Goal: Task Accomplishment & Management: Use online tool/utility

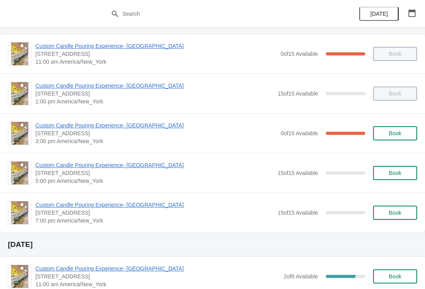
scroll to position [50, 0]
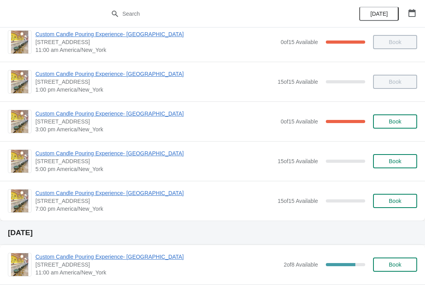
click at [400, 202] on span "Book" at bounding box center [395, 201] width 13 height 6
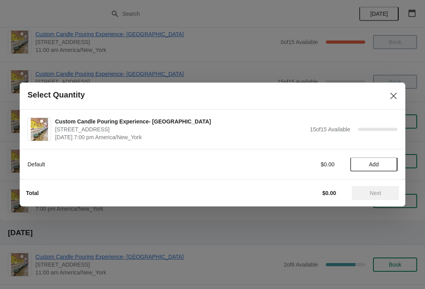
click at [380, 164] on span "Add" at bounding box center [373, 164] width 33 height 6
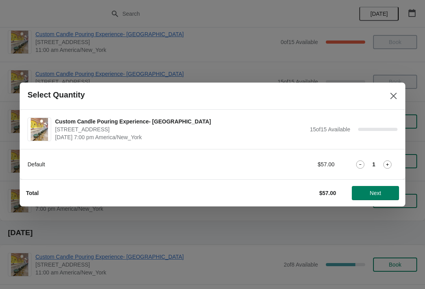
click at [390, 162] on icon at bounding box center [387, 164] width 8 height 8
click at [377, 192] on span "Next" at bounding box center [375, 193] width 11 height 6
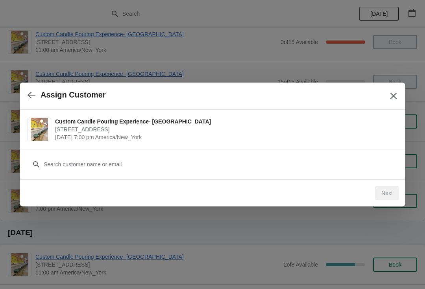
click at [391, 97] on icon "Close" at bounding box center [393, 96] width 8 height 8
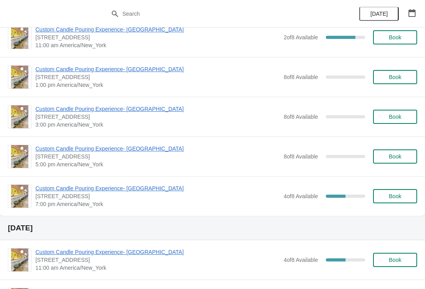
scroll to position [282, 0]
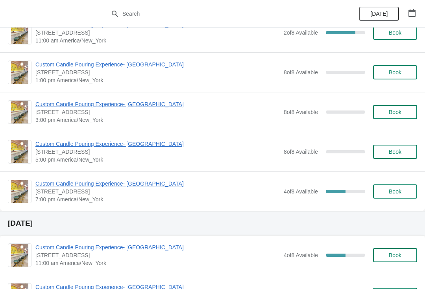
click at [406, 189] on span "Book" at bounding box center [395, 191] width 30 height 6
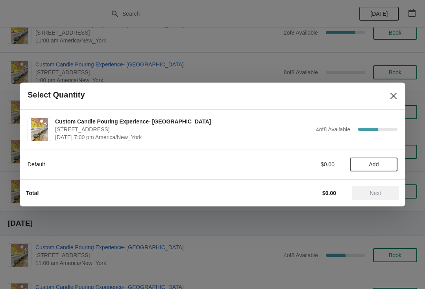
click at [375, 168] on span "Add" at bounding box center [374, 164] width 10 height 6
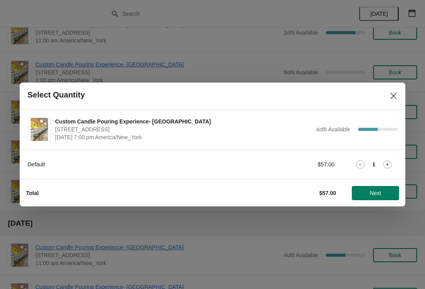
click at [390, 163] on icon at bounding box center [387, 164] width 8 height 8
click at [376, 196] on span "Next" at bounding box center [375, 193] width 11 height 6
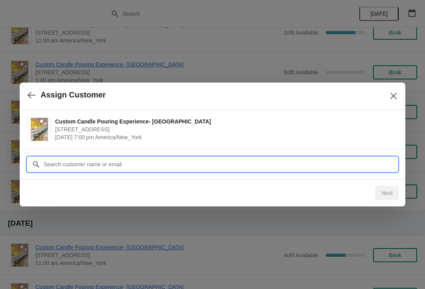
click at [321, 162] on input "Customer" at bounding box center [220, 164] width 354 height 14
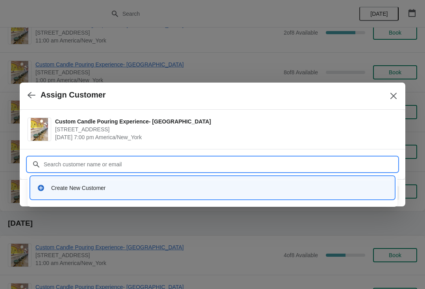
click at [292, 191] on div "Create New Customer" at bounding box center [219, 188] width 337 height 8
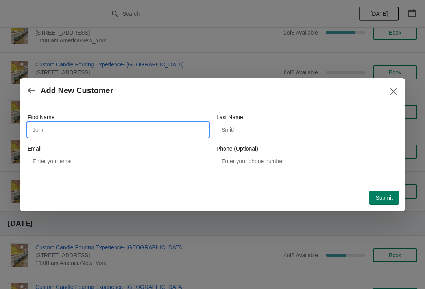
click at [138, 125] on input "First Name" at bounding box center [118, 130] width 181 height 14
type input "[PERSON_NAME]"
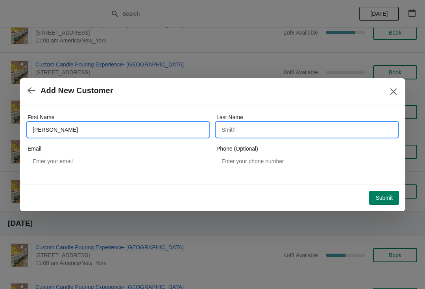
click at [306, 132] on input "Last Name" at bounding box center [306, 130] width 181 height 14
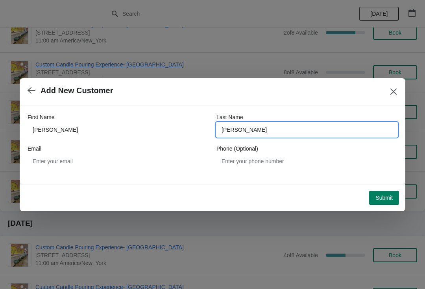
type input "[PERSON_NAME]"
click at [388, 199] on span "Submit" at bounding box center [383, 198] width 17 height 6
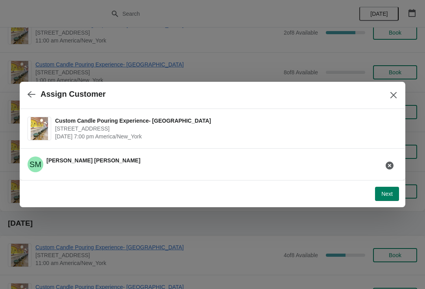
click at [390, 194] on span "Next" at bounding box center [386, 194] width 11 height 6
select select "Friend"
